Goal: Navigation & Orientation: Find specific page/section

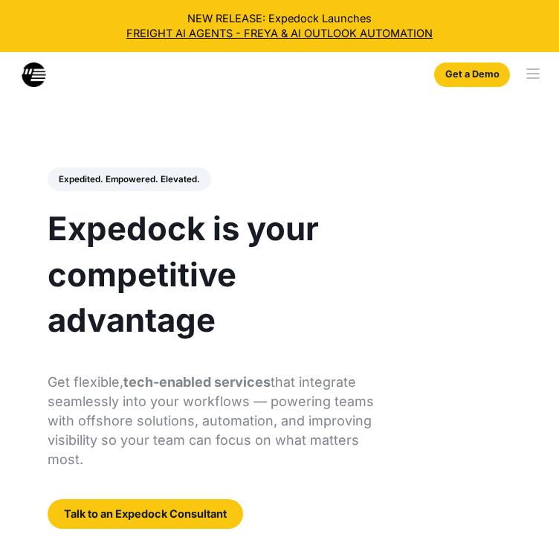
select select
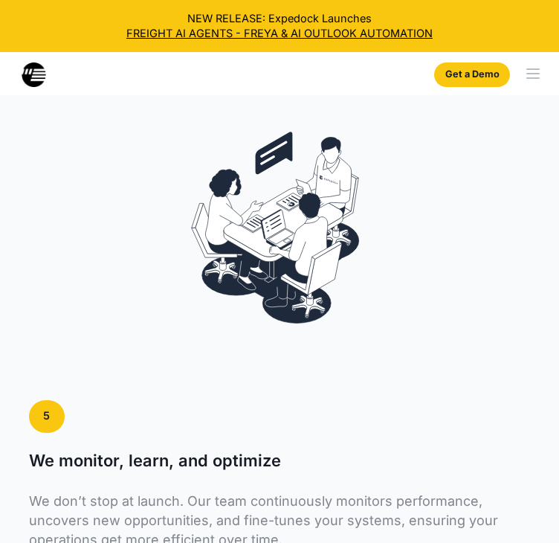
scroll to position [5968, 0]
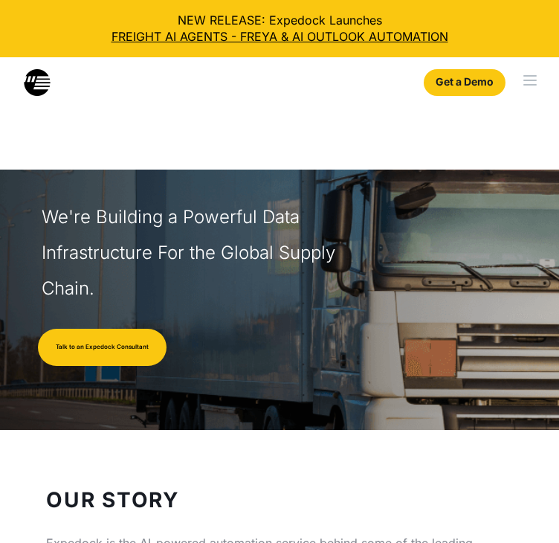
select select
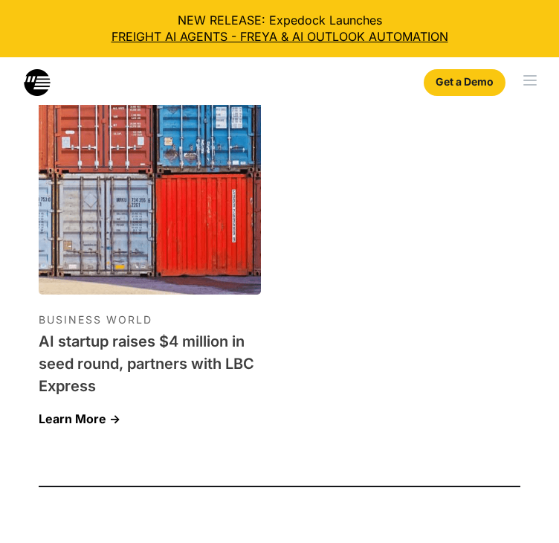
scroll to position [6660, 0]
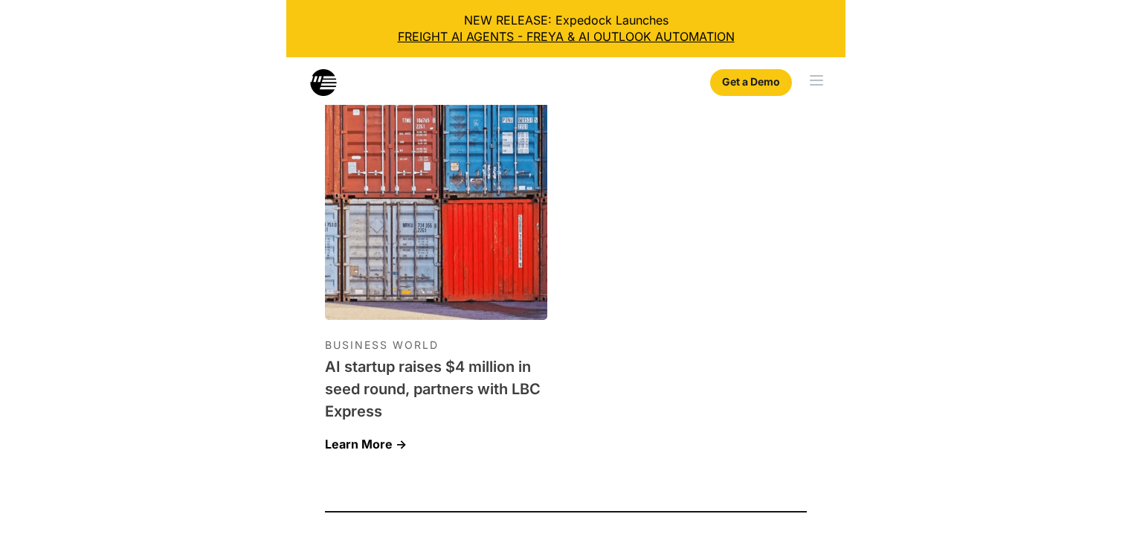
scroll to position [6737, 0]
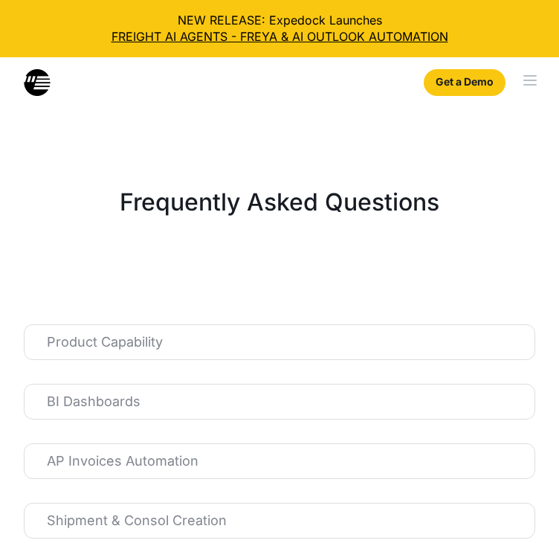
select select
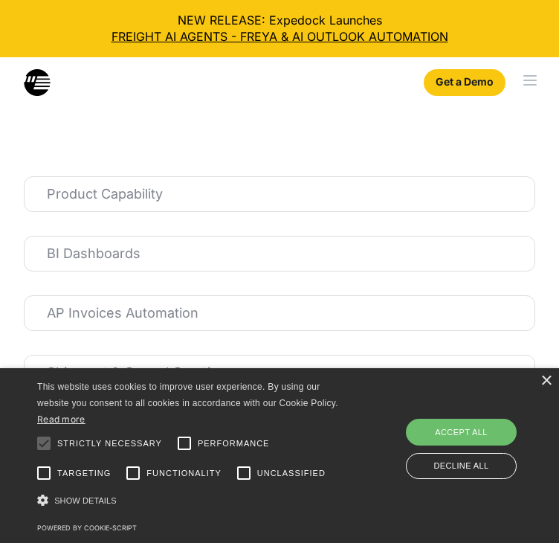
scroll to position [119, 0]
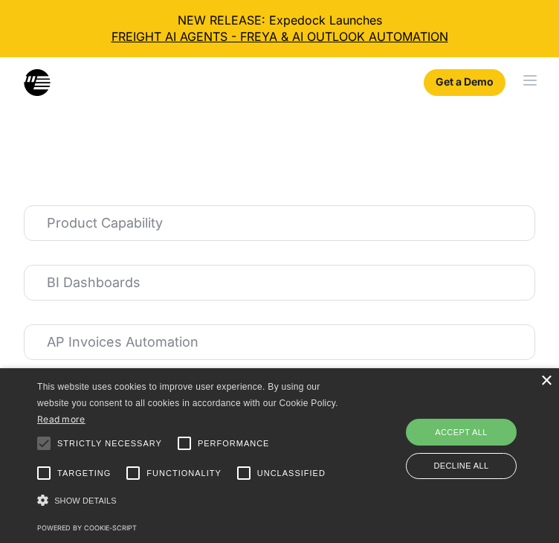
click at [168, 80] on div "Why Expedock WHy Expedock Expedock Document Automation Products vs. Alternative…" at bounding box center [279, 82] width 559 height 27
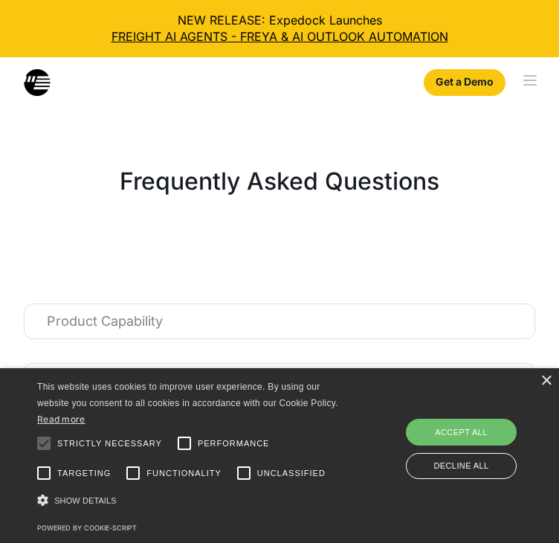
scroll to position [0, 0]
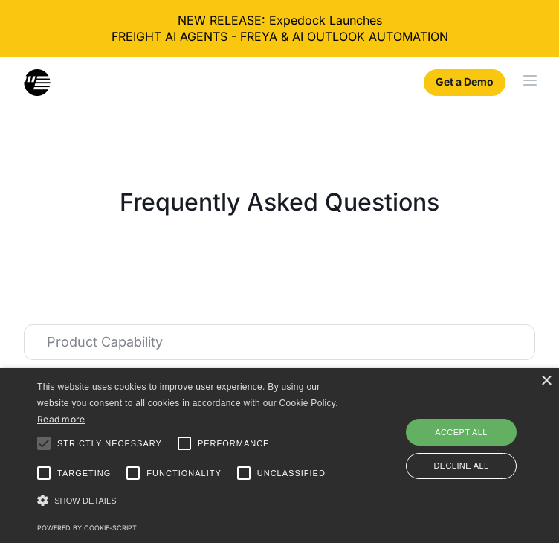
click at [491, 432] on div "Accept all" at bounding box center [461, 431] width 111 height 27
checkbox input "true"
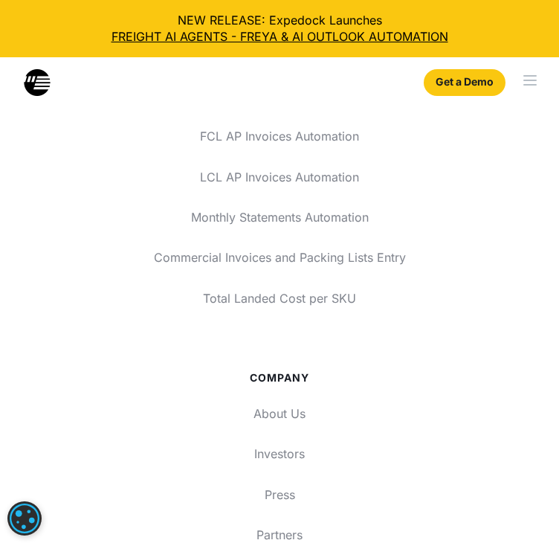
scroll to position [2717, 0]
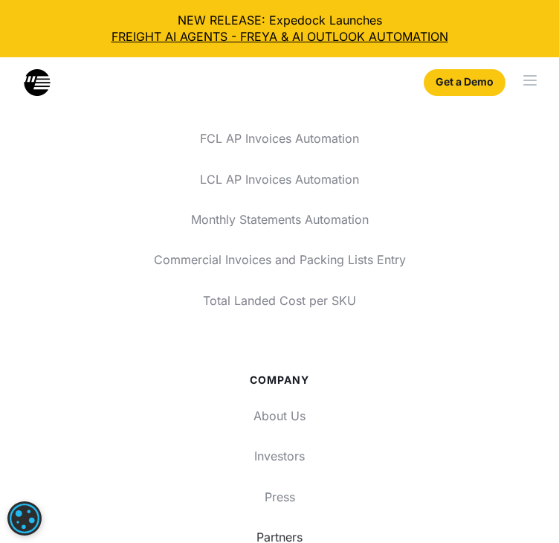
click at [297, 523] on link "Partners" at bounding box center [279, 537] width 511 height 28
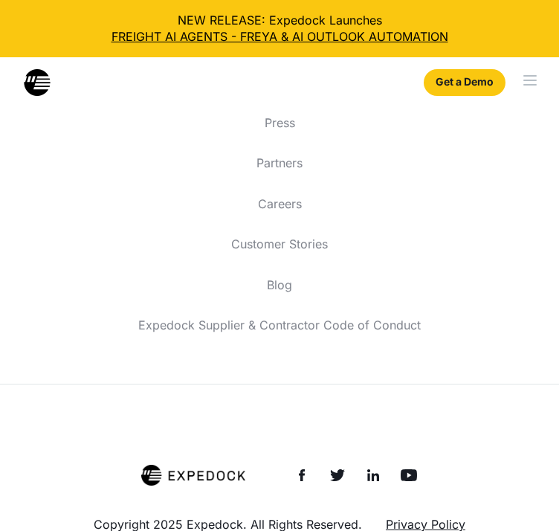
scroll to position [2491, 0]
